Goal: Navigation & Orientation: Find specific page/section

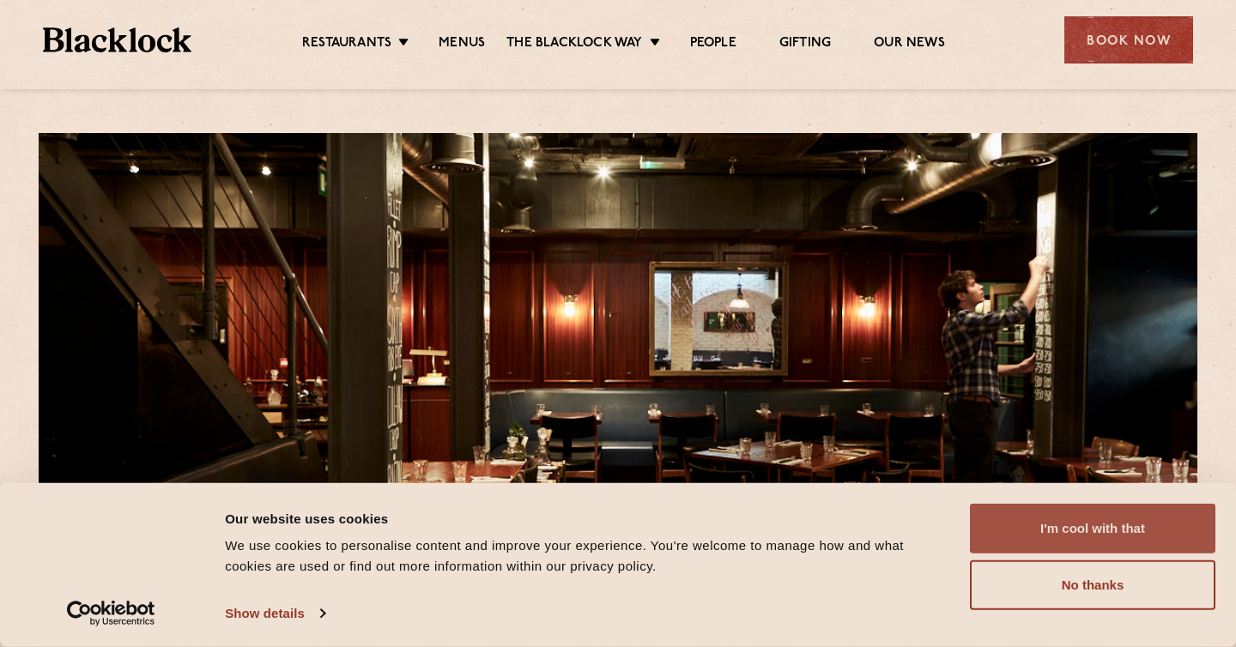
click at [1095, 532] on button "I'm cool with that" at bounding box center [1093, 529] width 246 height 50
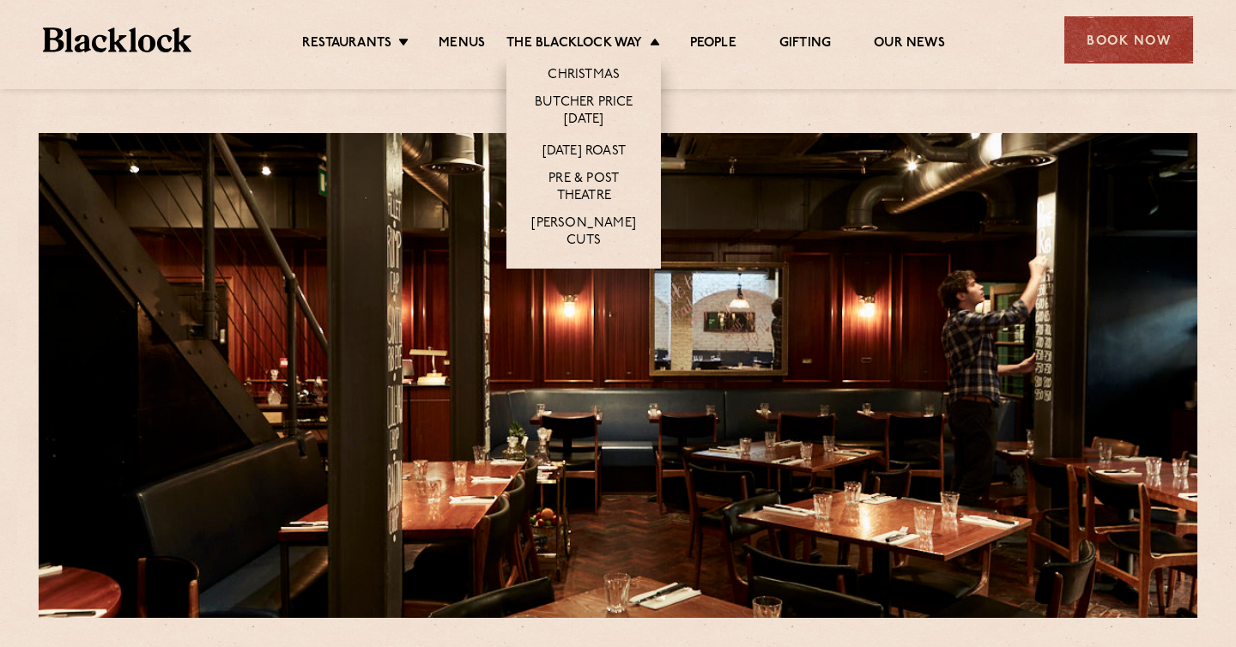
click at [596, 65] on li "Christmas" at bounding box center [584, 72] width 155 height 36
click at [595, 74] on link "Christmas" at bounding box center [584, 76] width 72 height 19
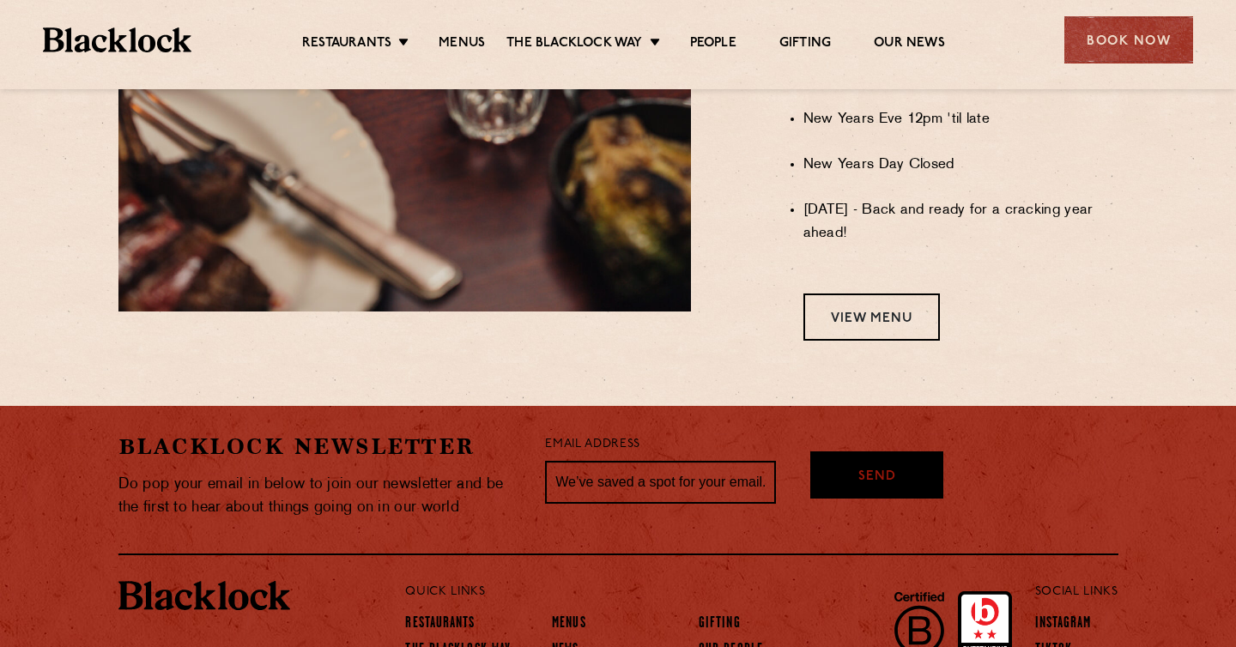
scroll to position [1228, 0]
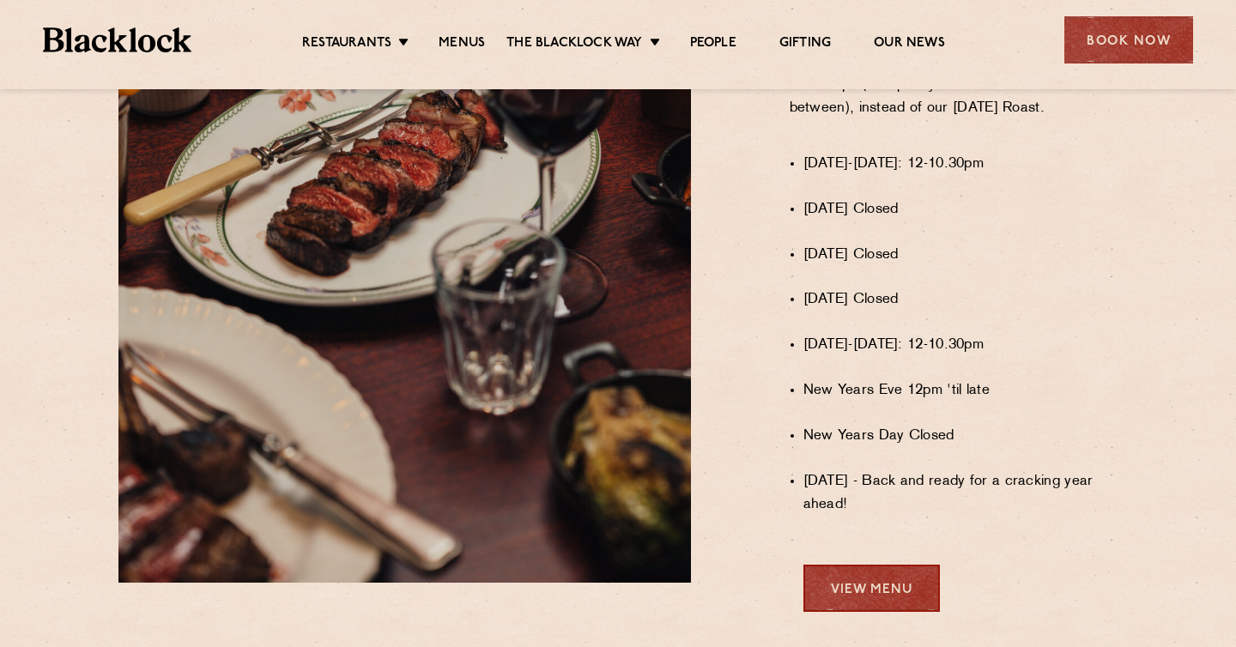
click at [886, 595] on link "View Menu" at bounding box center [872, 588] width 137 height 47
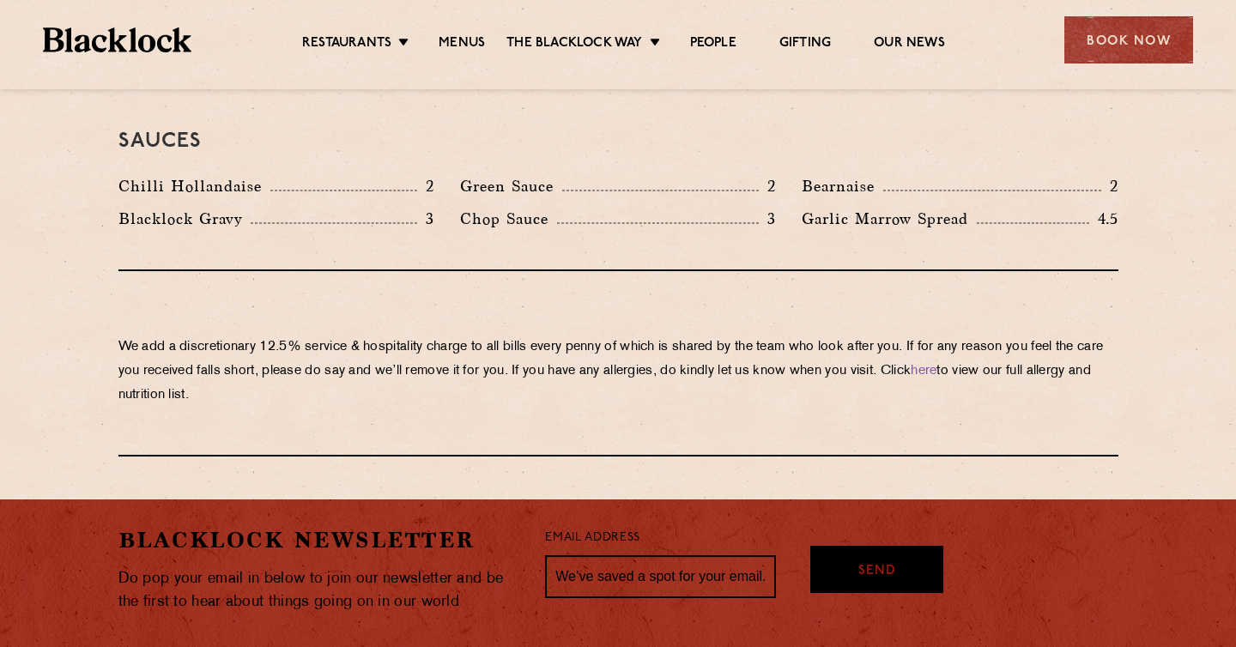
scroll to position [3060, 0]
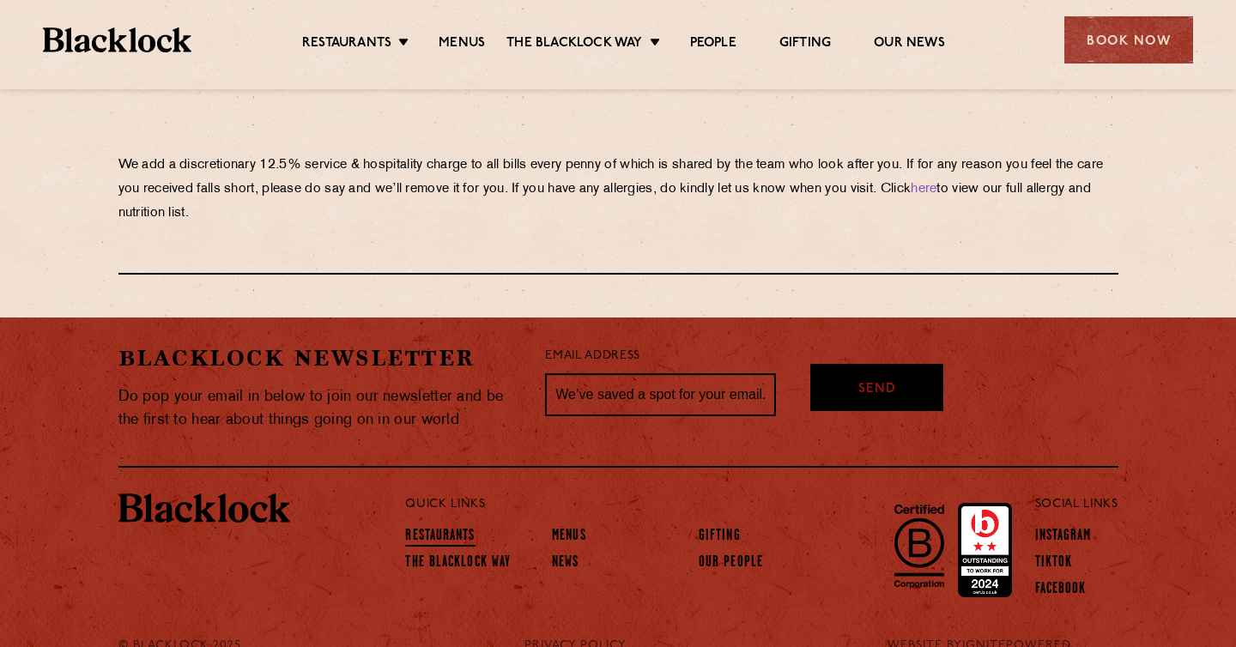
click at [421, 528] on link "Restaurants" at bounding box center [440, 537] width 70 height 19
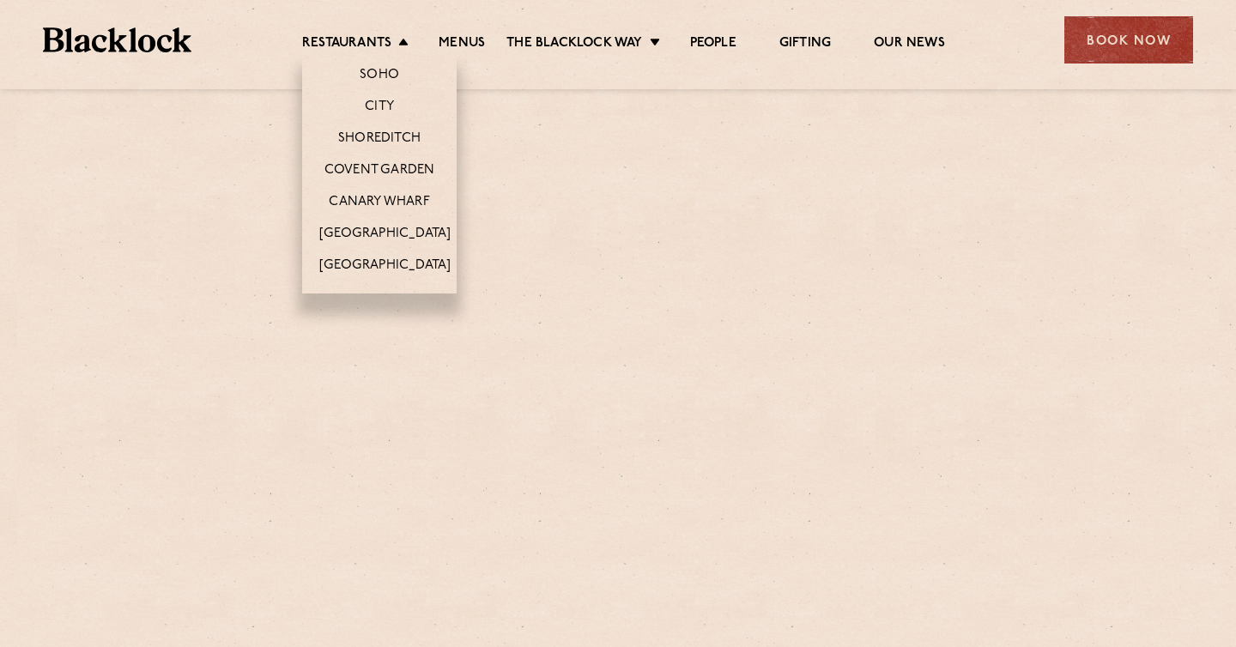
click at [404, 36] on li "Restaurants Soho City Shoreditch Covent Garden Canary Wharf Manchester Birmingh…" at bounding box center [359, 44] width 115 height 19
click at [392, 165] on link "Covent Garden" at bounding box center [380, 171] width 111 height 19
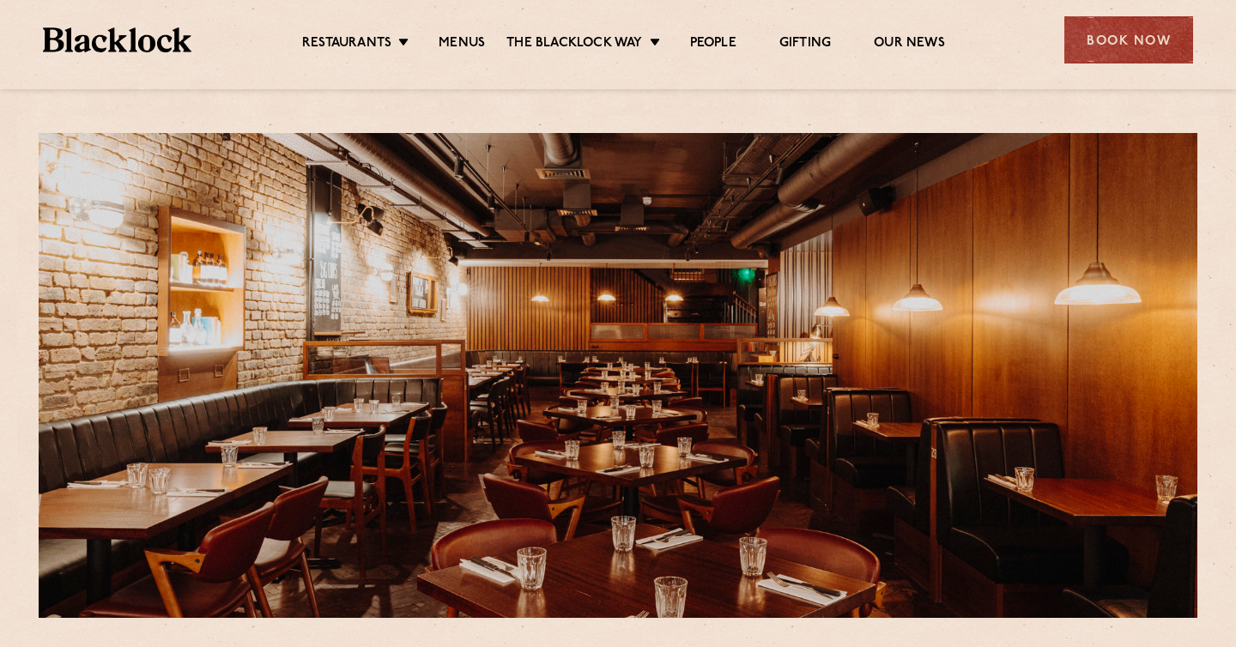
click at [138, 44] on img at bounding box center [117, 39] width 149 height 25
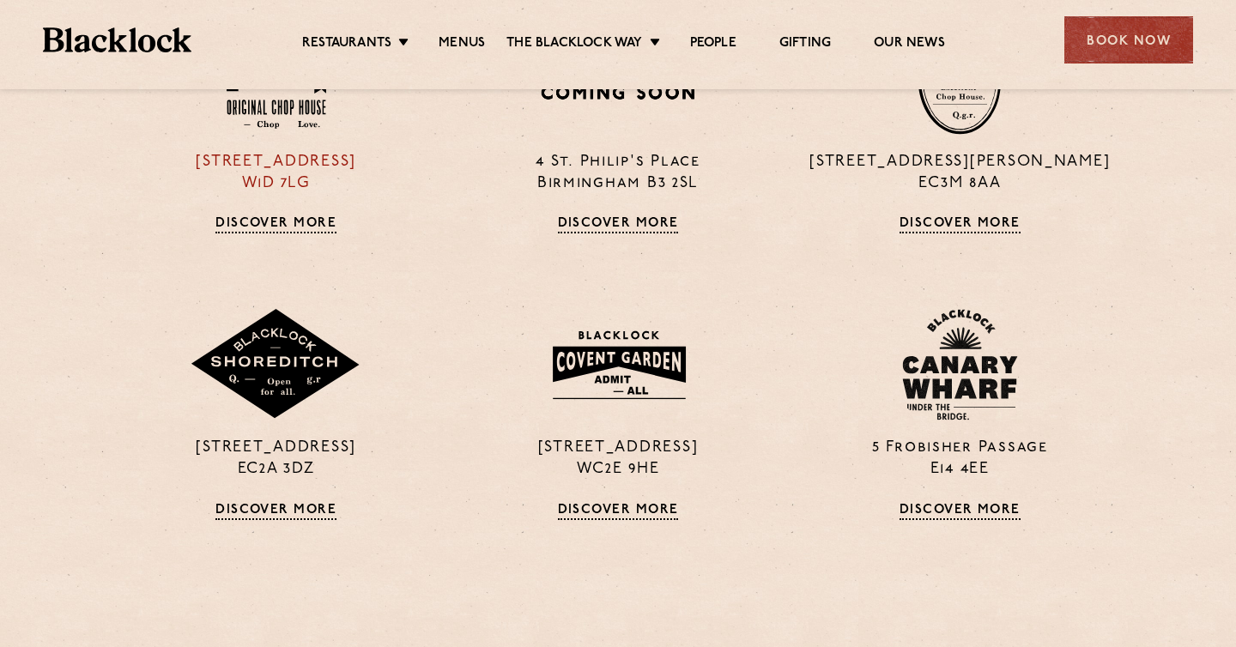
scroll to position [1311, 0]
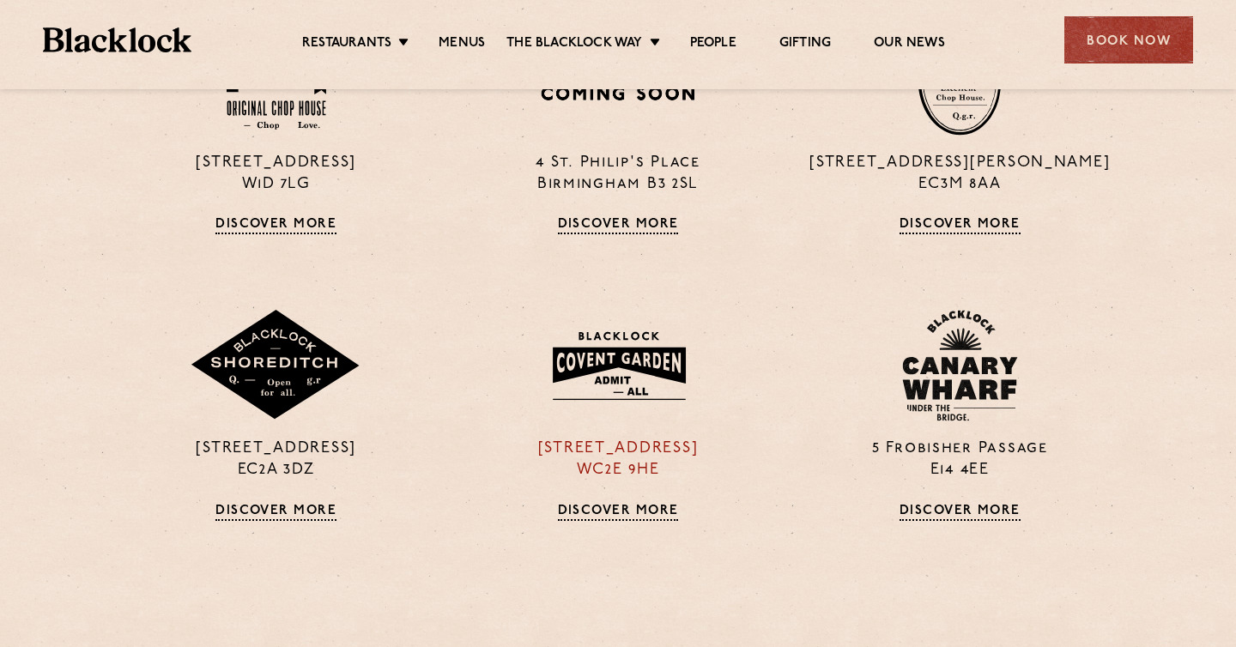
click at [644, 370] on img at bounding box center [619, 365] width 166 height 89
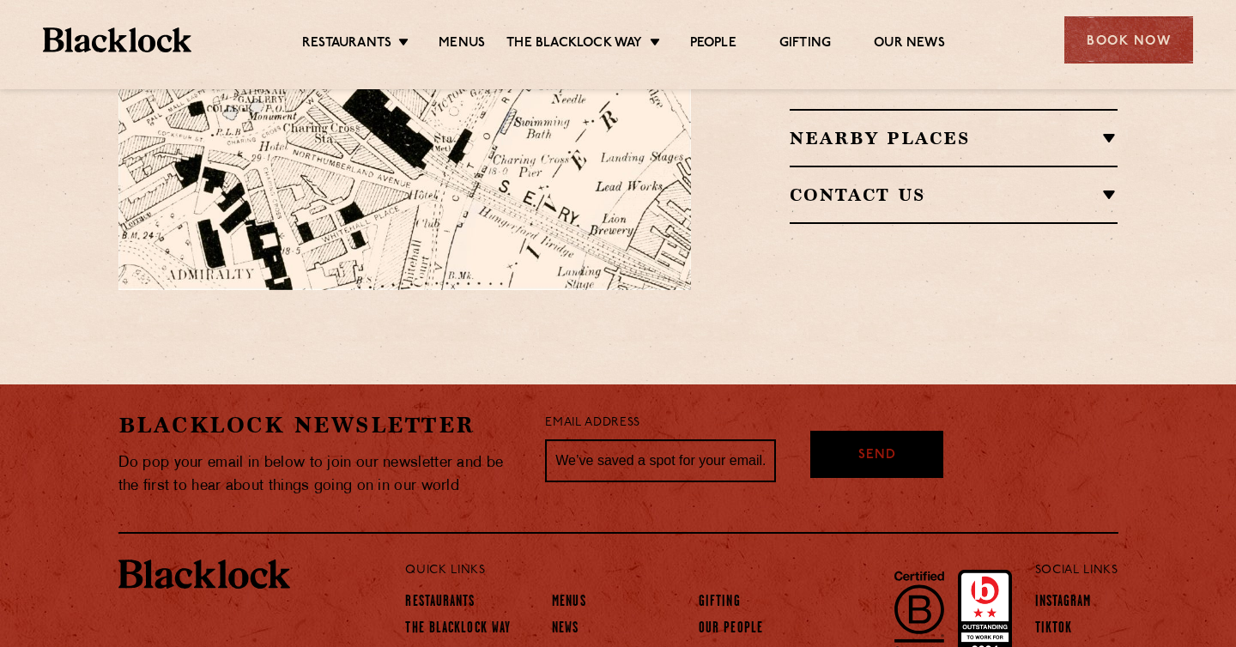
scroll to position [1069, 0]
